Goal: Information Seeking & Learning: Learn about a topic

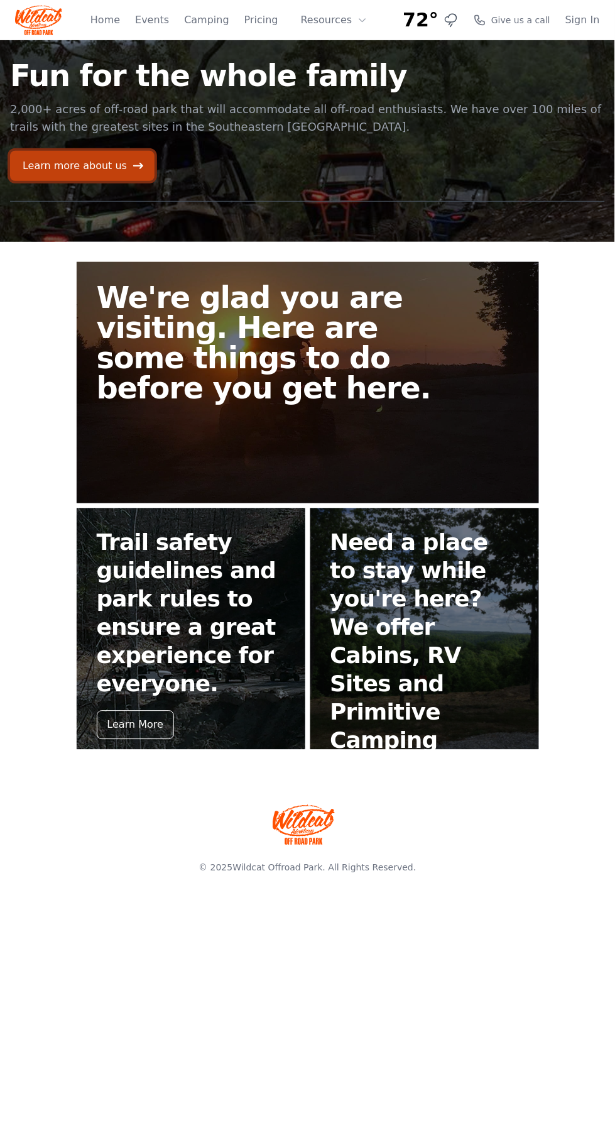
click at [132, 169] on icon at bounding box center [138, 166] width 13 height 13
click at [300, 867] on link "Wildcat Offroad Park" at bounding box center [278, 868] width 90 height 10
click at [316, 390] on link "We're glad you are visiting. Here are some things to do before you get here." at bounding box center [308, 382] width 463 height 241
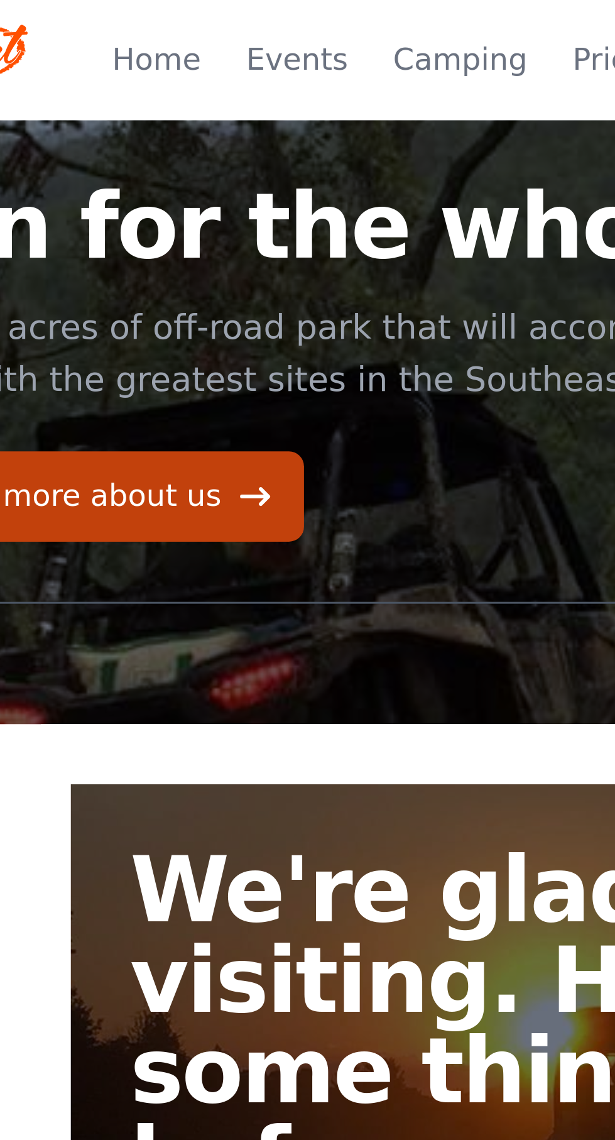
click at [165, 18] on link "Events" at bounding box center [152, 20] width 34 height 15
